Goal: Transaction & Acquisition: Purchase product/service

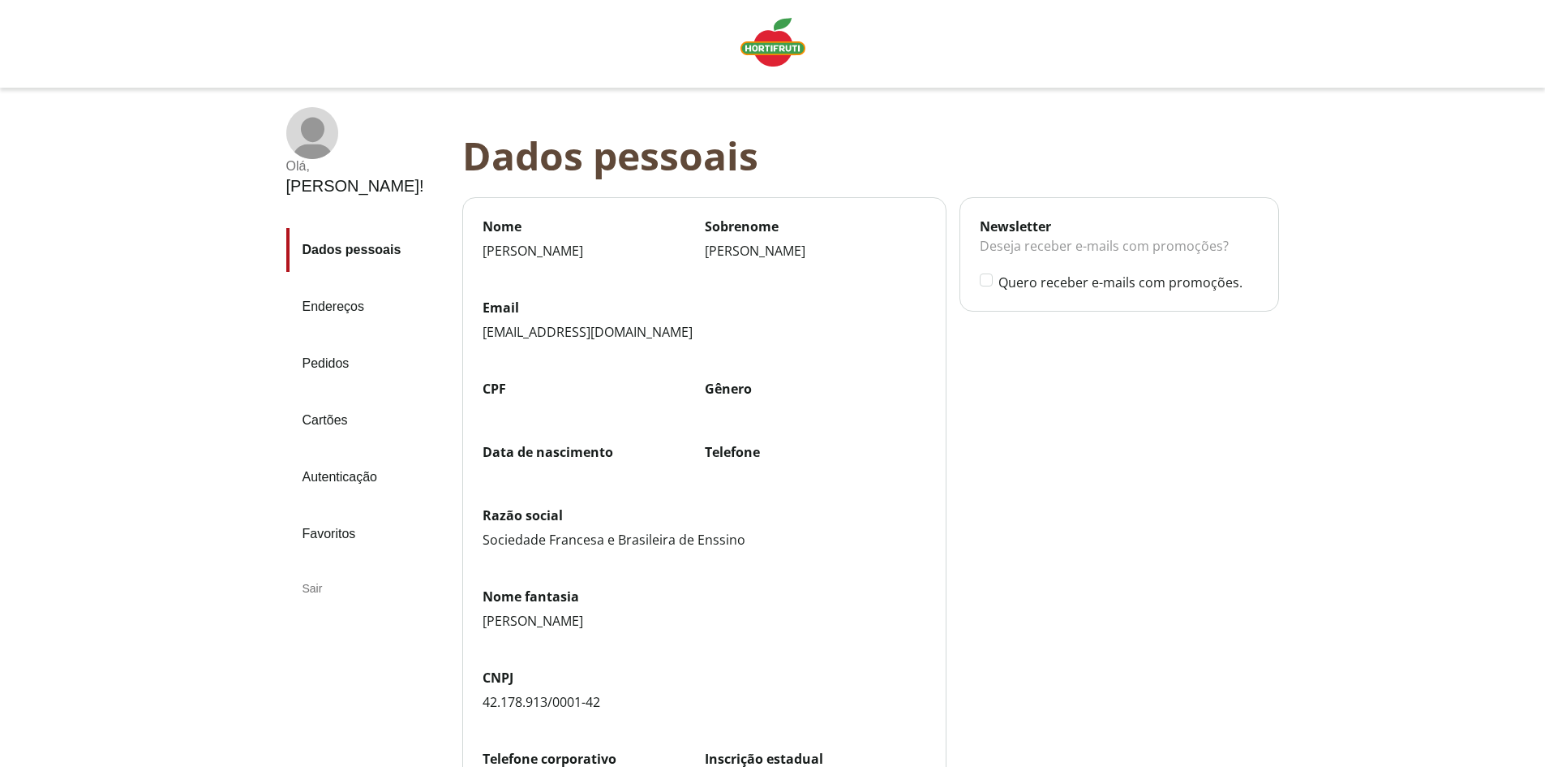
click at [358, 285] on link "Endereços" at bounding box center [367, 307] width 163 height 44
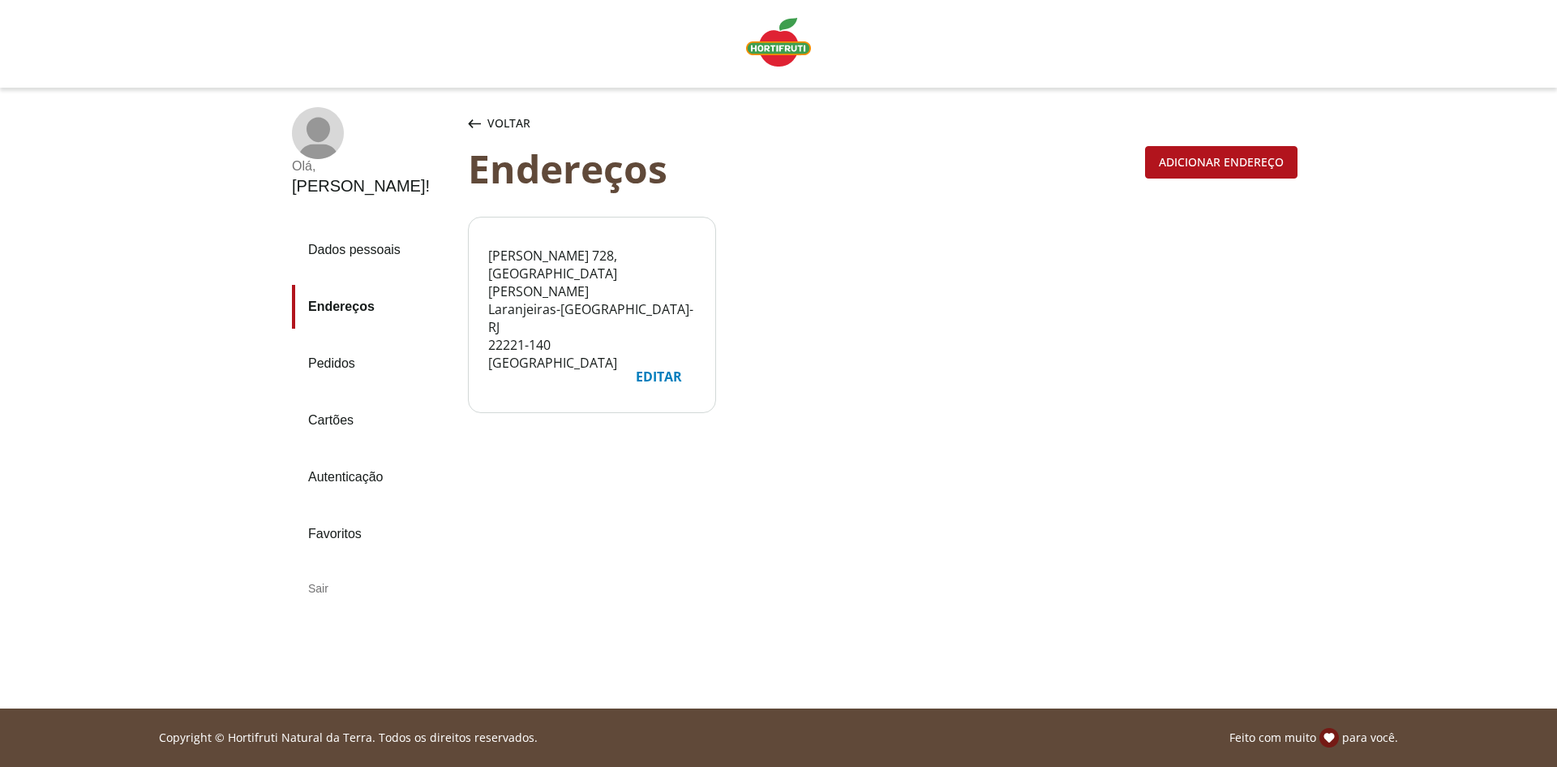
click at [351, 342] on link "Pedidos" at bounding box center [373, 364] width 163 height 44
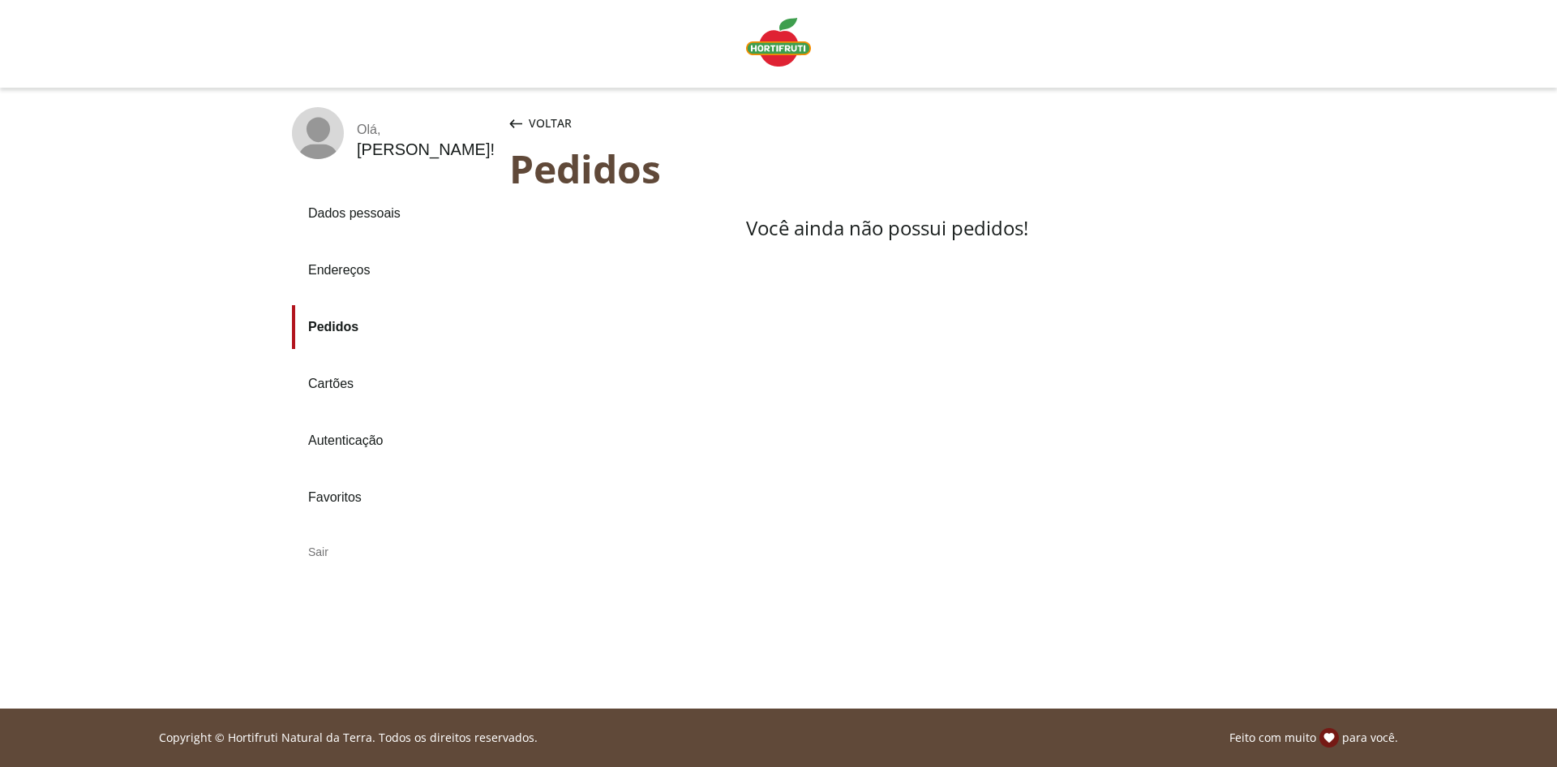
click at [327, 140] on rect at bounding box center [319, 139] width 41 height 45
click at [387, 162] on aside "Olá , André Luiz ! Dados pessoais Endereços Pedidos Cartões Autenticação Favori…" at bounding box center [385, 342] width 250 height 470
click at [516, 121] on icon "button" at bounding box center [515, 123] width 13 height 9
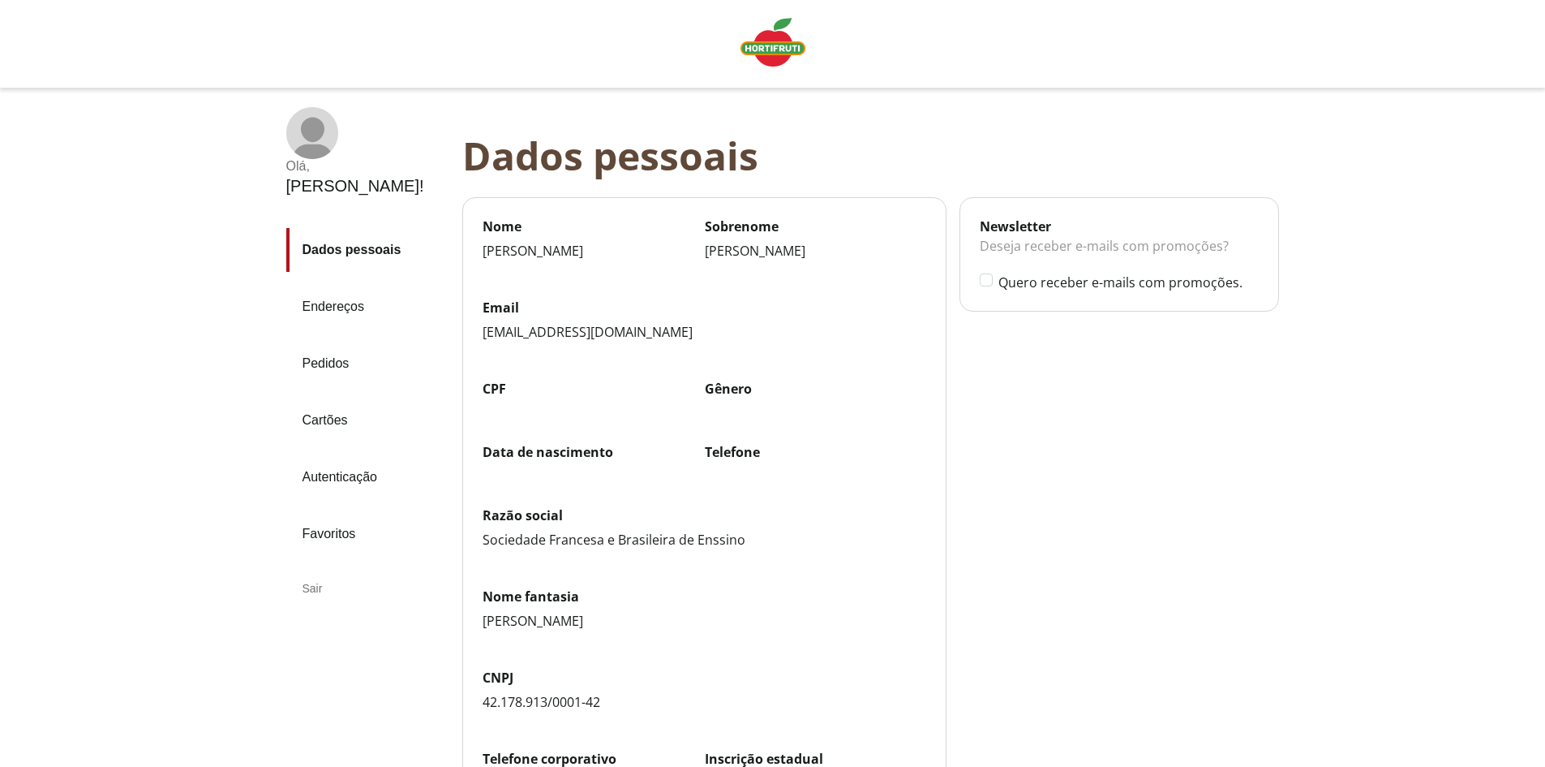
click at [766, 54] on img "Linha de sessão" at bounding box center [773, 42] width 65 height 49
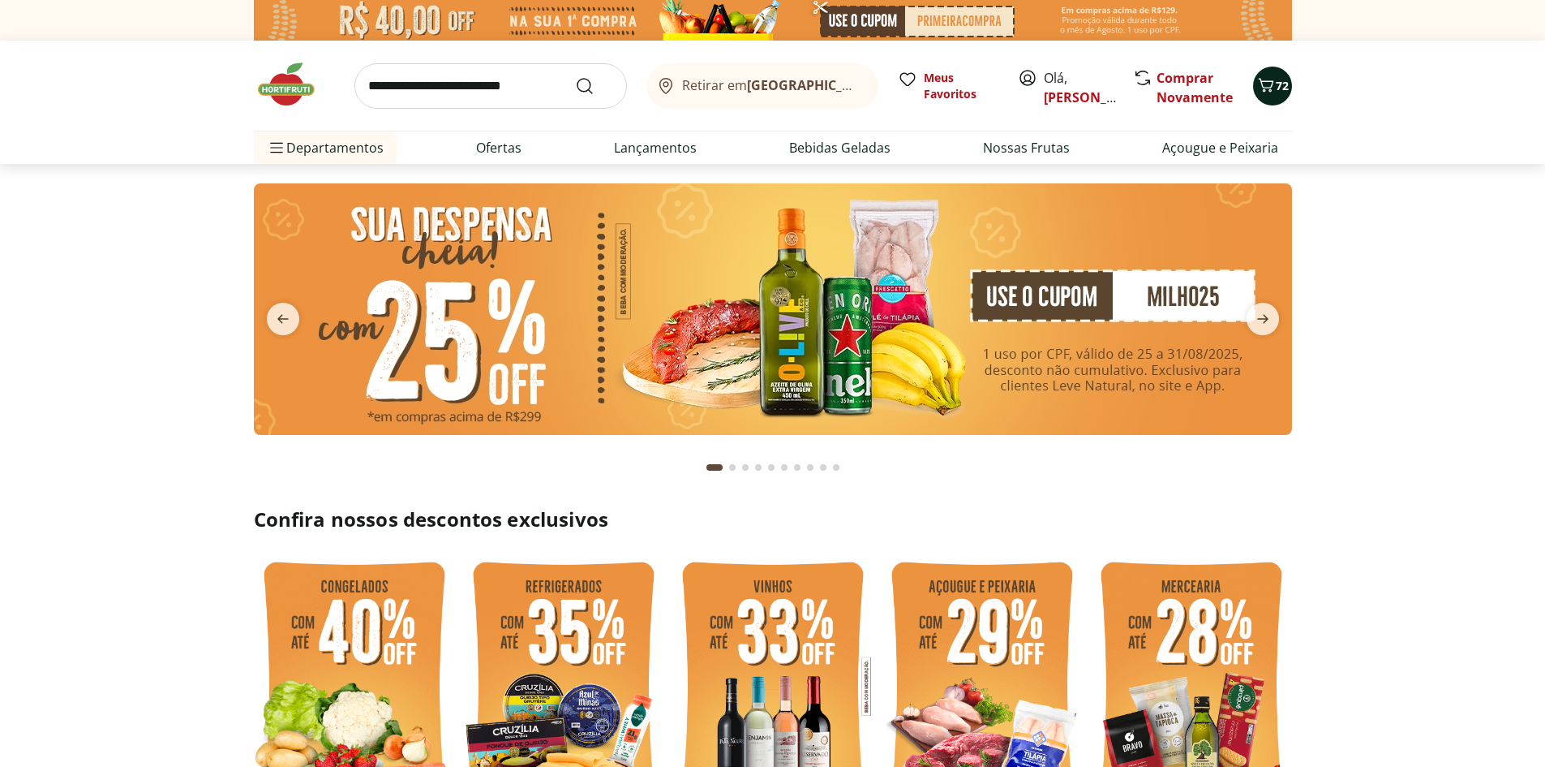
click at [1282, 89] on span "72" at bounding box center [1282, 85] width 13 height 15
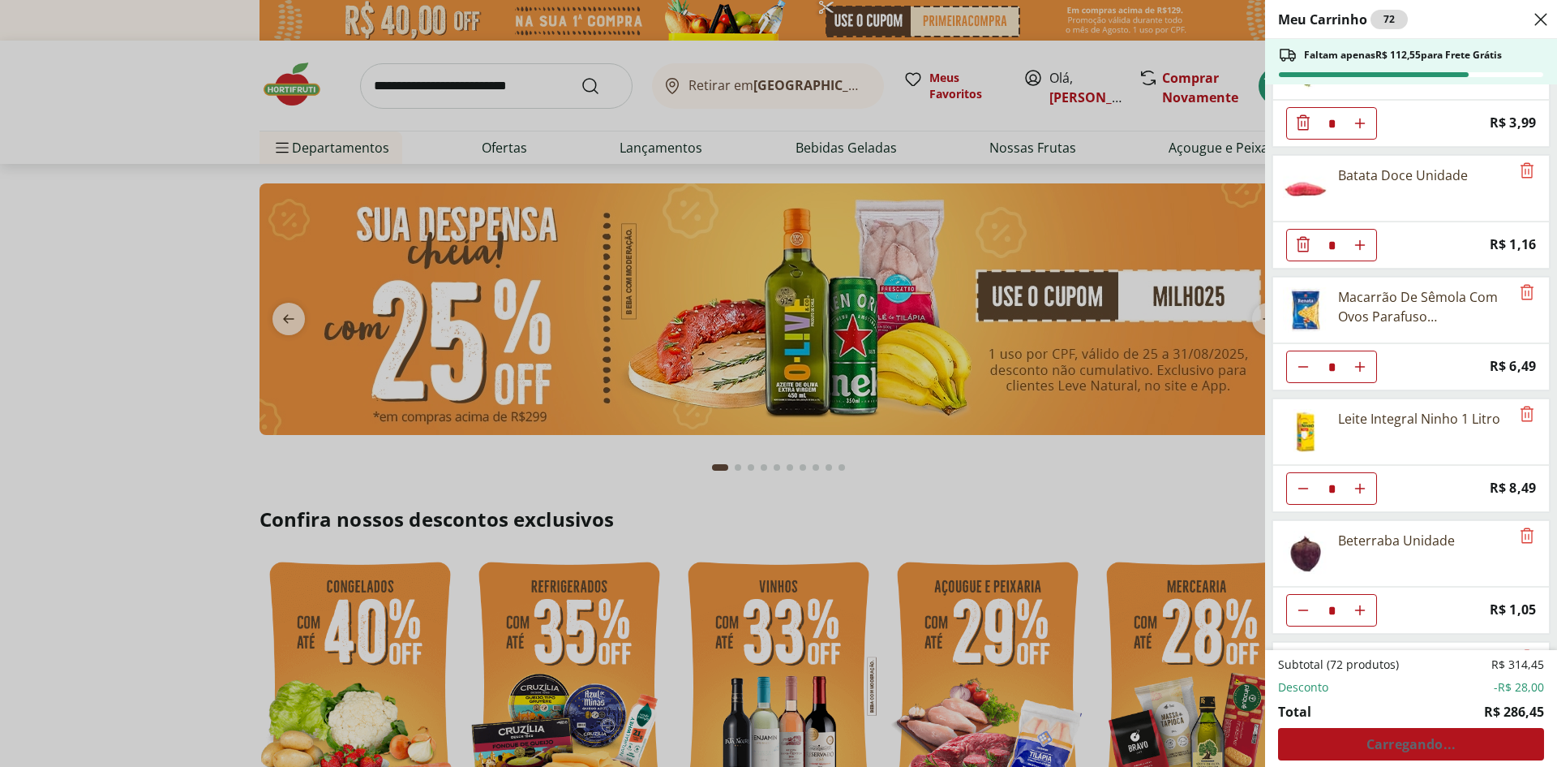
scroll to position [1753, 0]
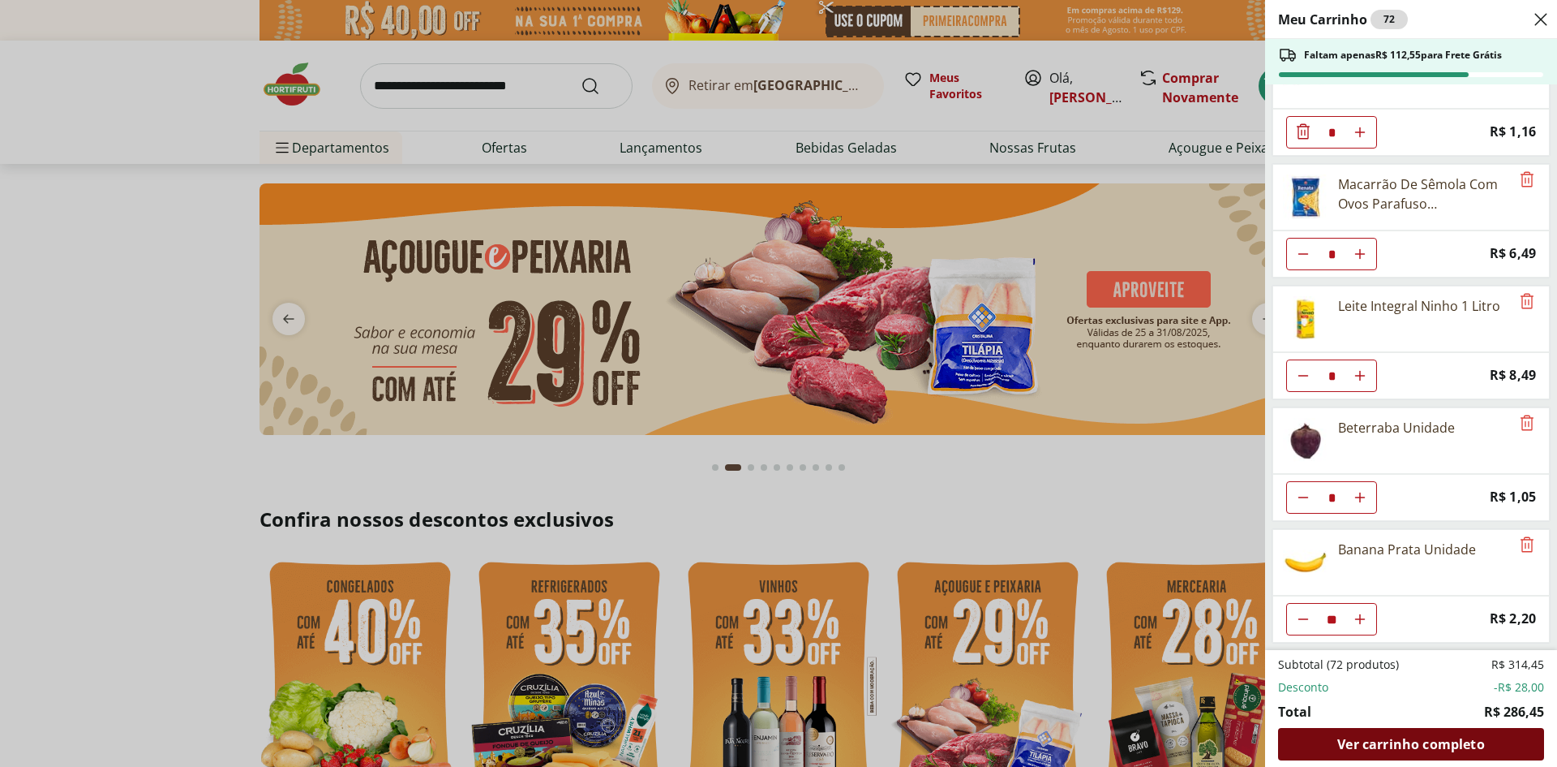
click at [1402, 740] on span "Ver carrinho completo" at bounding box center [1411, 743] width 147 height 13
